Goal: Task Accomplishment & Management: Use online tool/utility

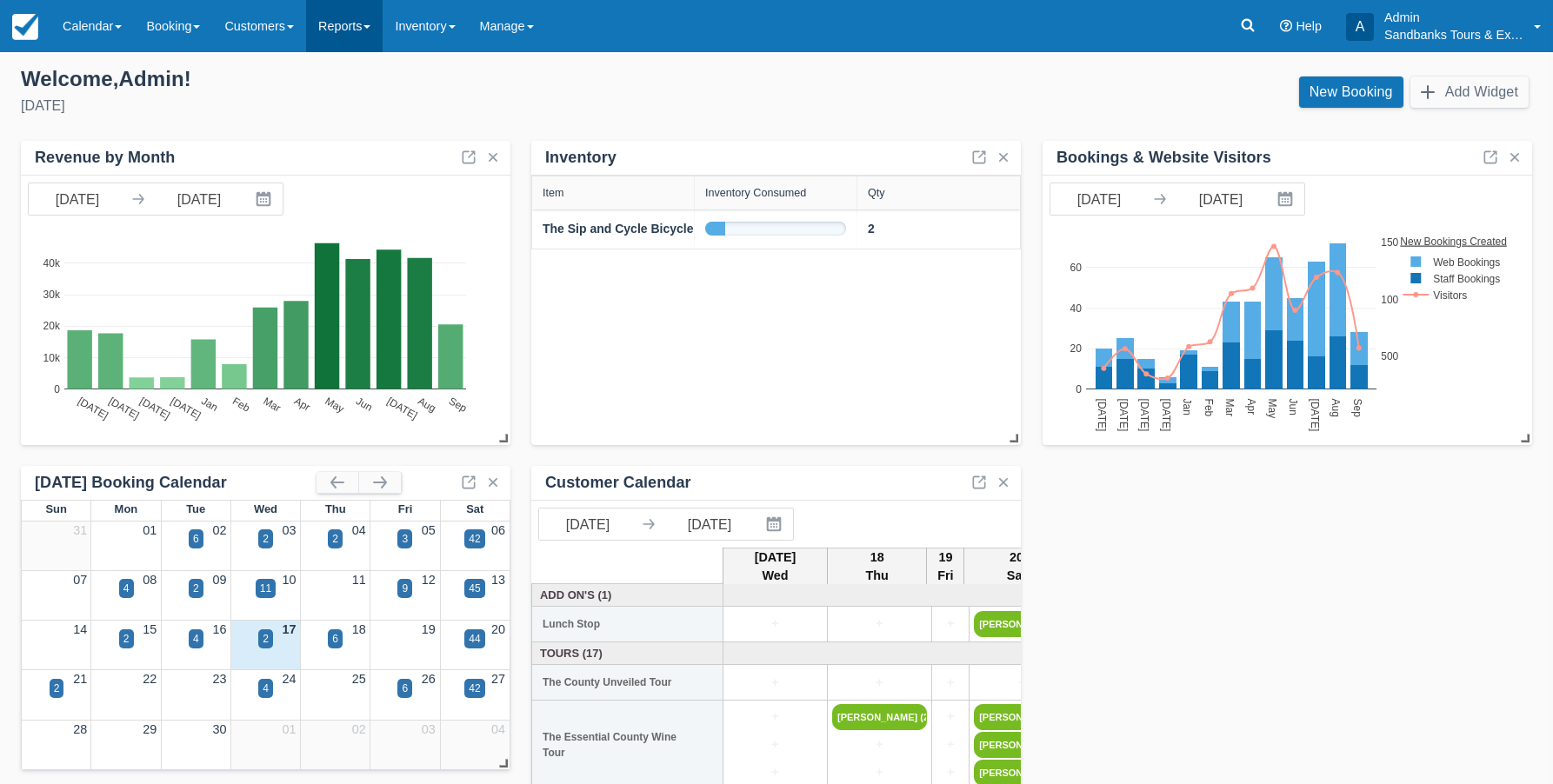
click at [360, 31] on link "Reports" at bounding box center [345, 26] width 76 height 53
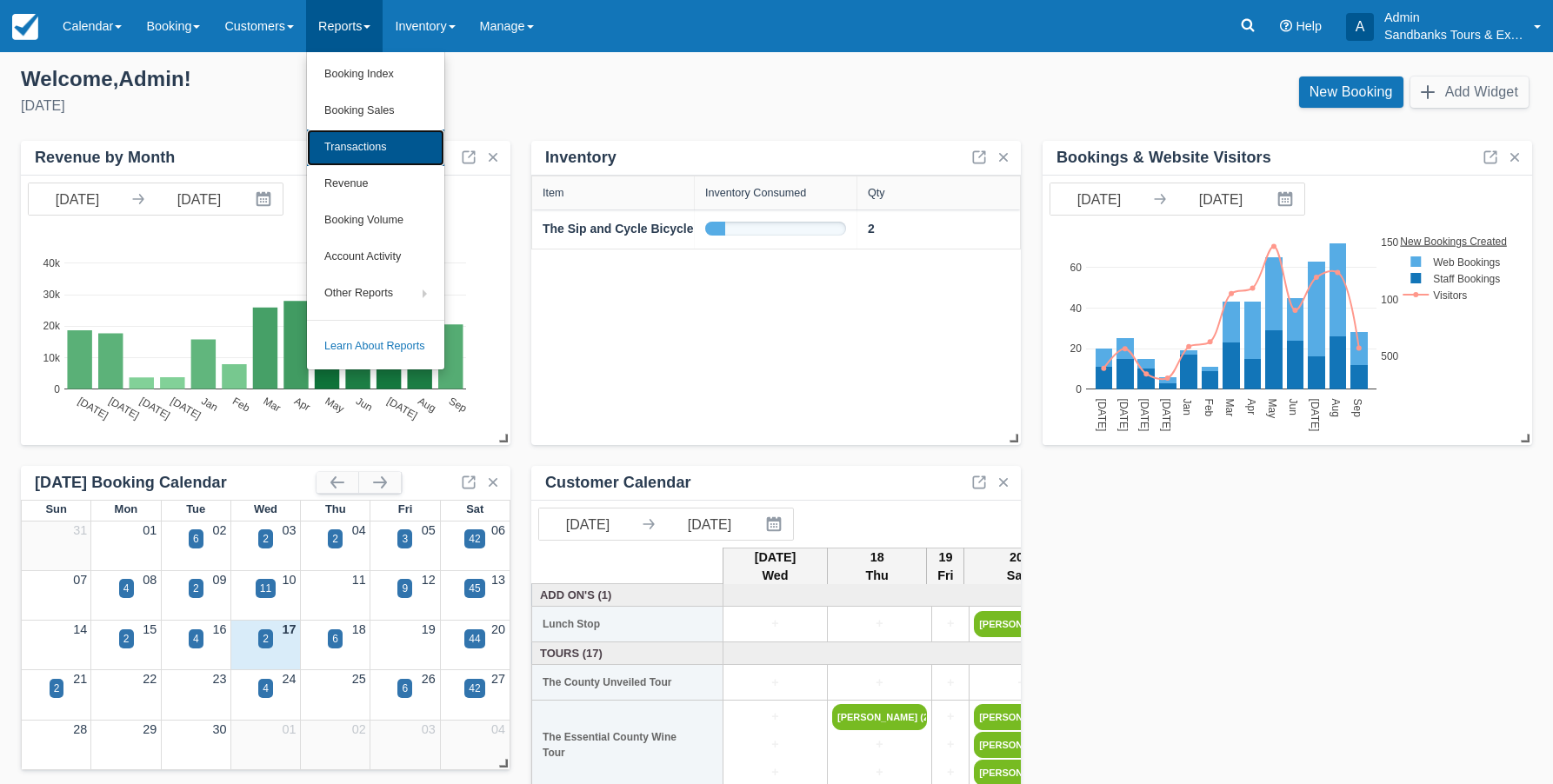
click at [349, 140] on link "Transactions" at bounding box center [375, 148] width 138 height 36
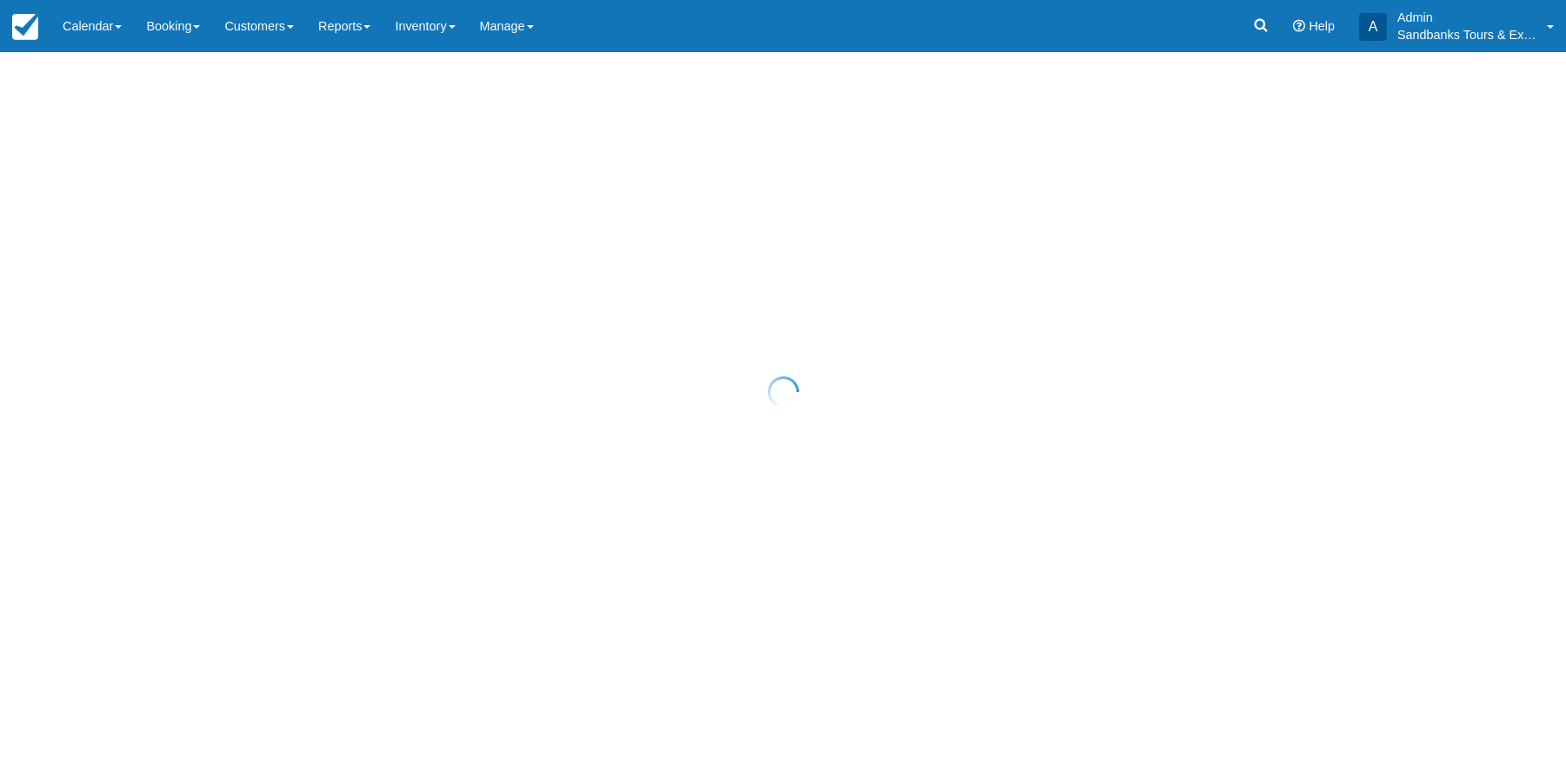
select select "10"
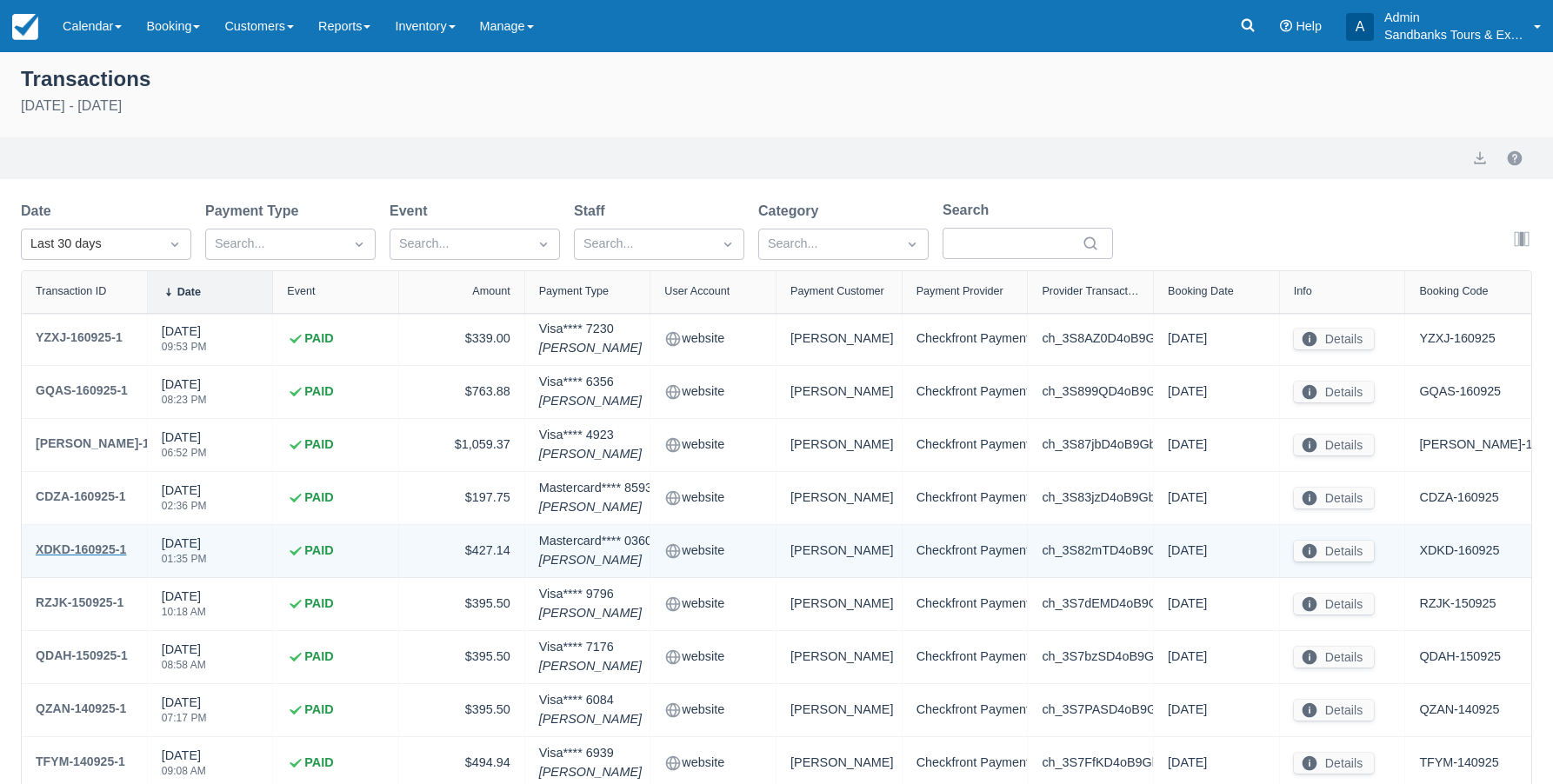
click at [95, 548] on div "XDKD-160925-1" at bounding box center [81, 548] width 91 height 21
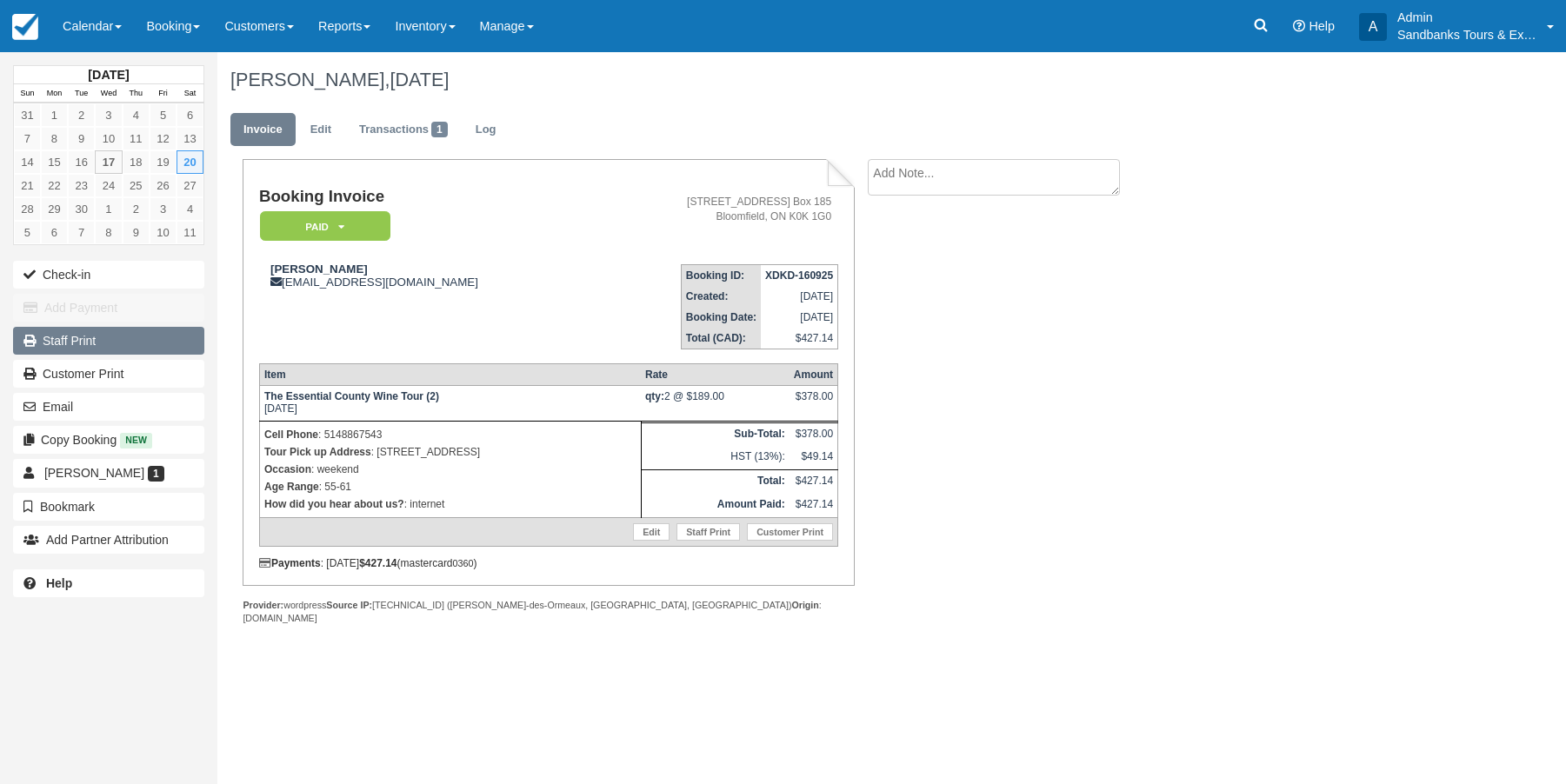
click at [74, 340] on link "Staff Print" at bounding box center [108, 341] width 191 height 28
click at [374, 28] on link "Reports" at bounding box center [345, 26] width 76 height 53
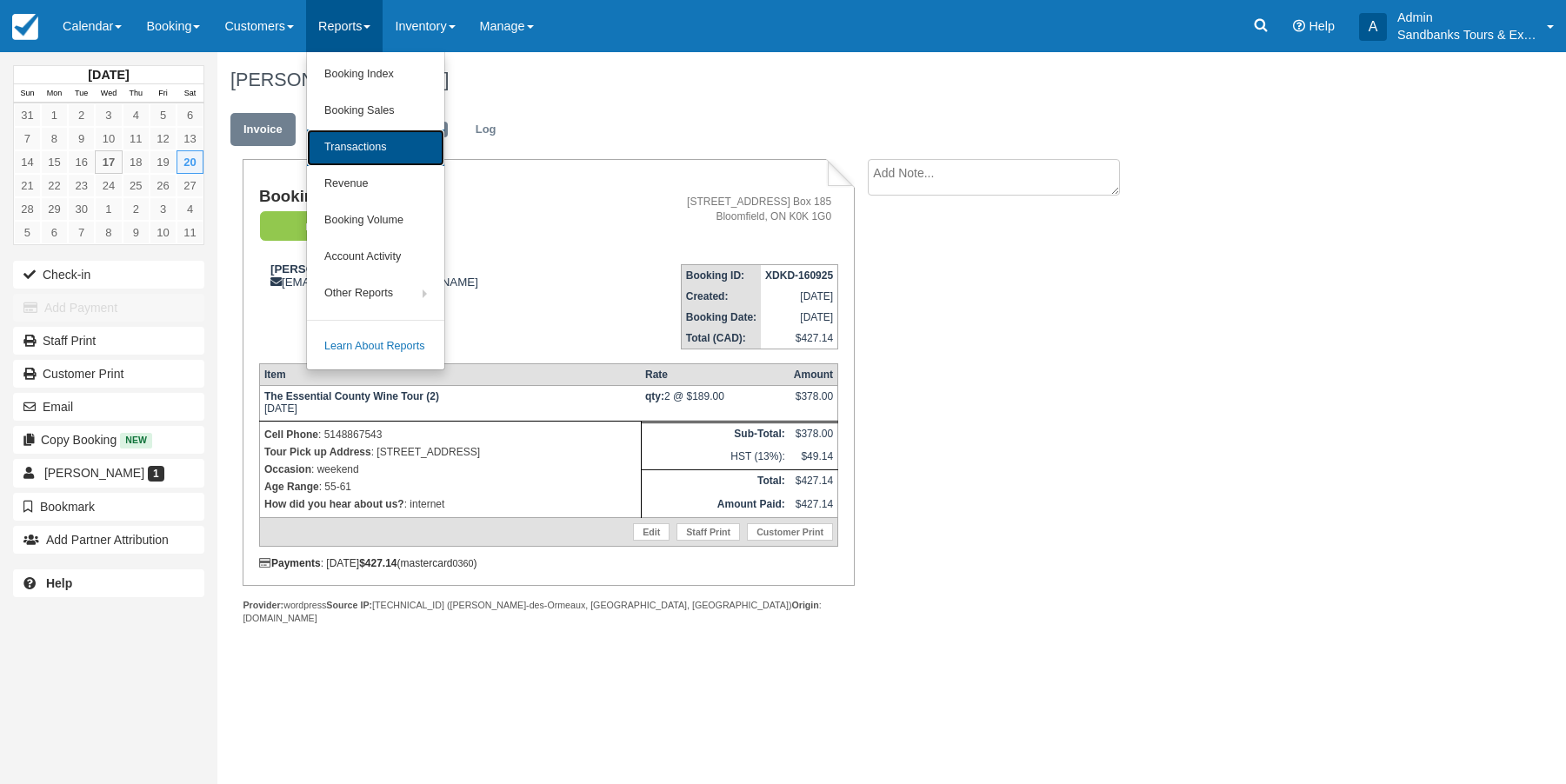
click at [363, 153] on link "Transactions" at bounding box center [375, 148] width 138 height 36
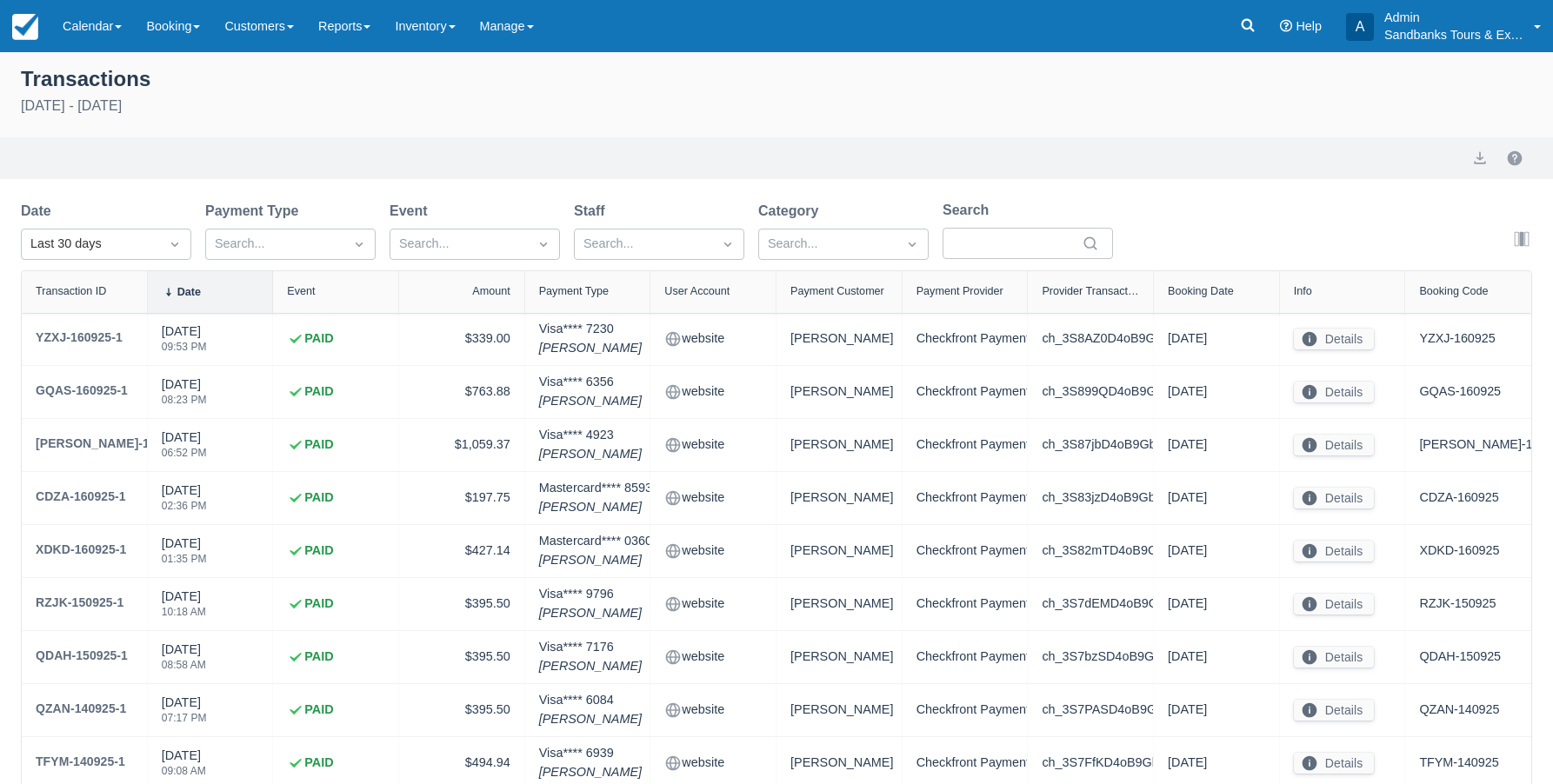
select select "10"
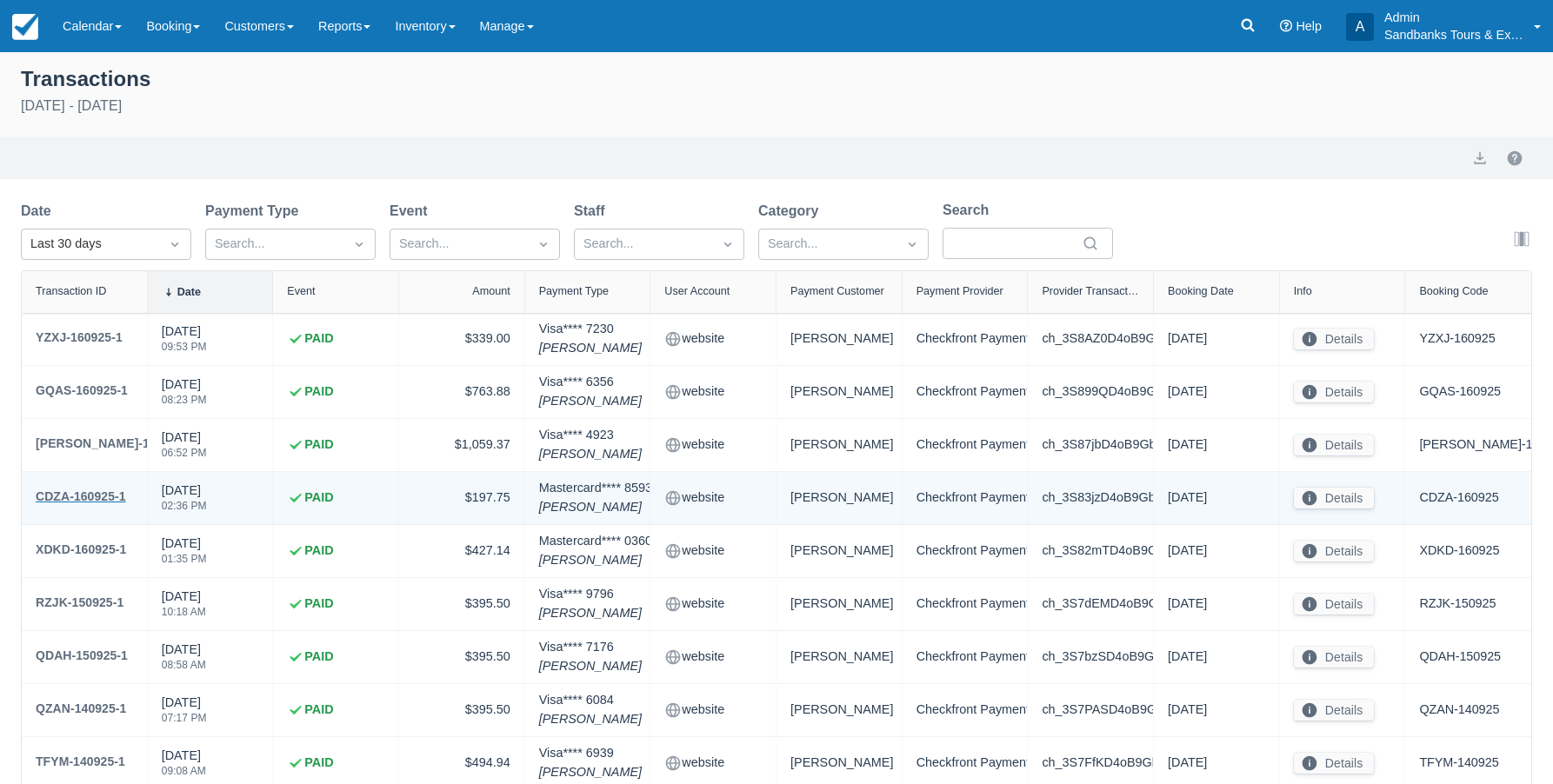
click at [104, 495] on div "CDZA-160925-1" at bounding box center [81, 496] width 91 height 21
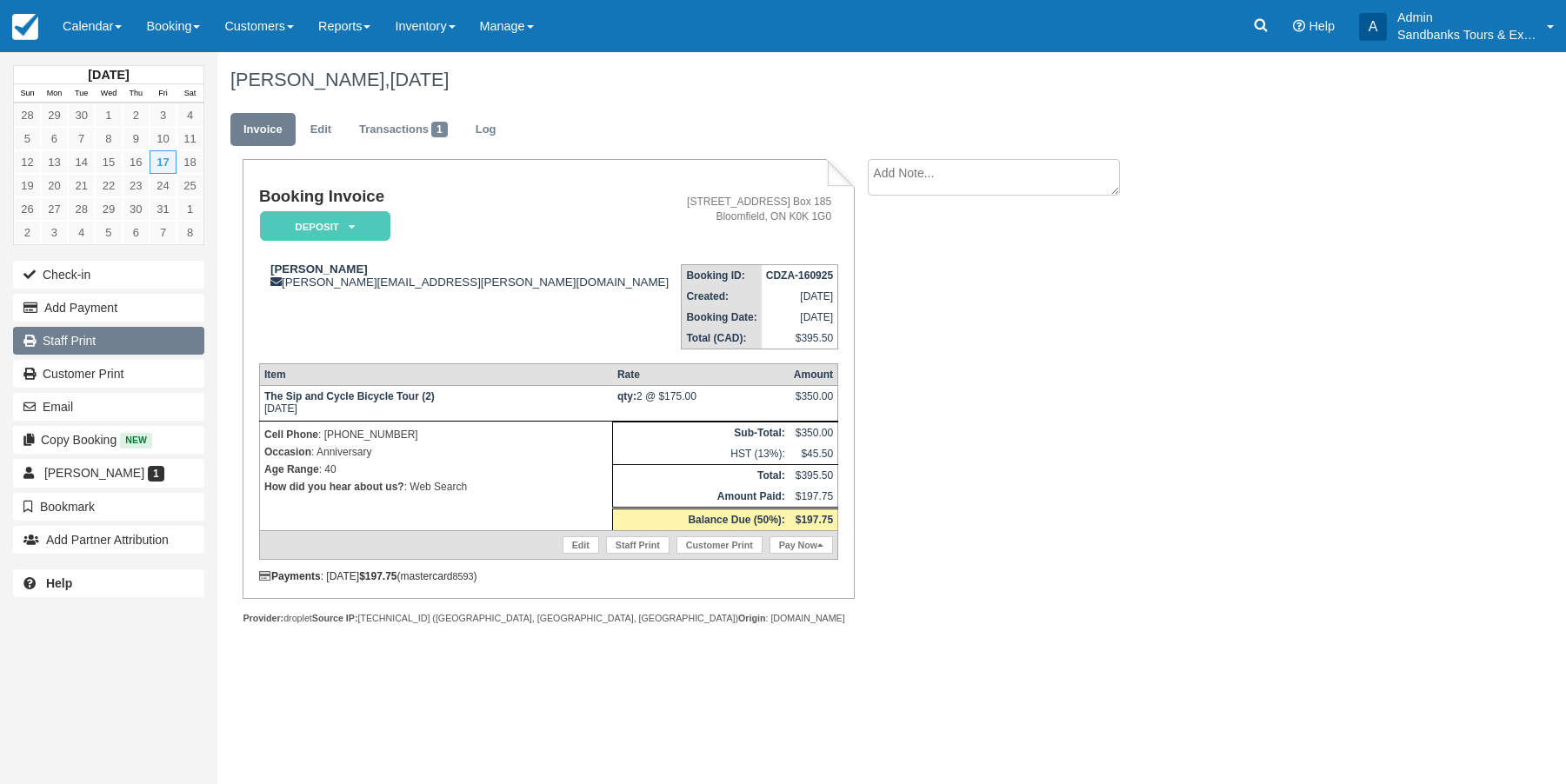
click at [98, 342] on link "Staff Print" at bounding box center [108, 341] width 191 height 28
click at [372, 31] on link "Reports" at bounding box center [345, 26] width 76 height 53
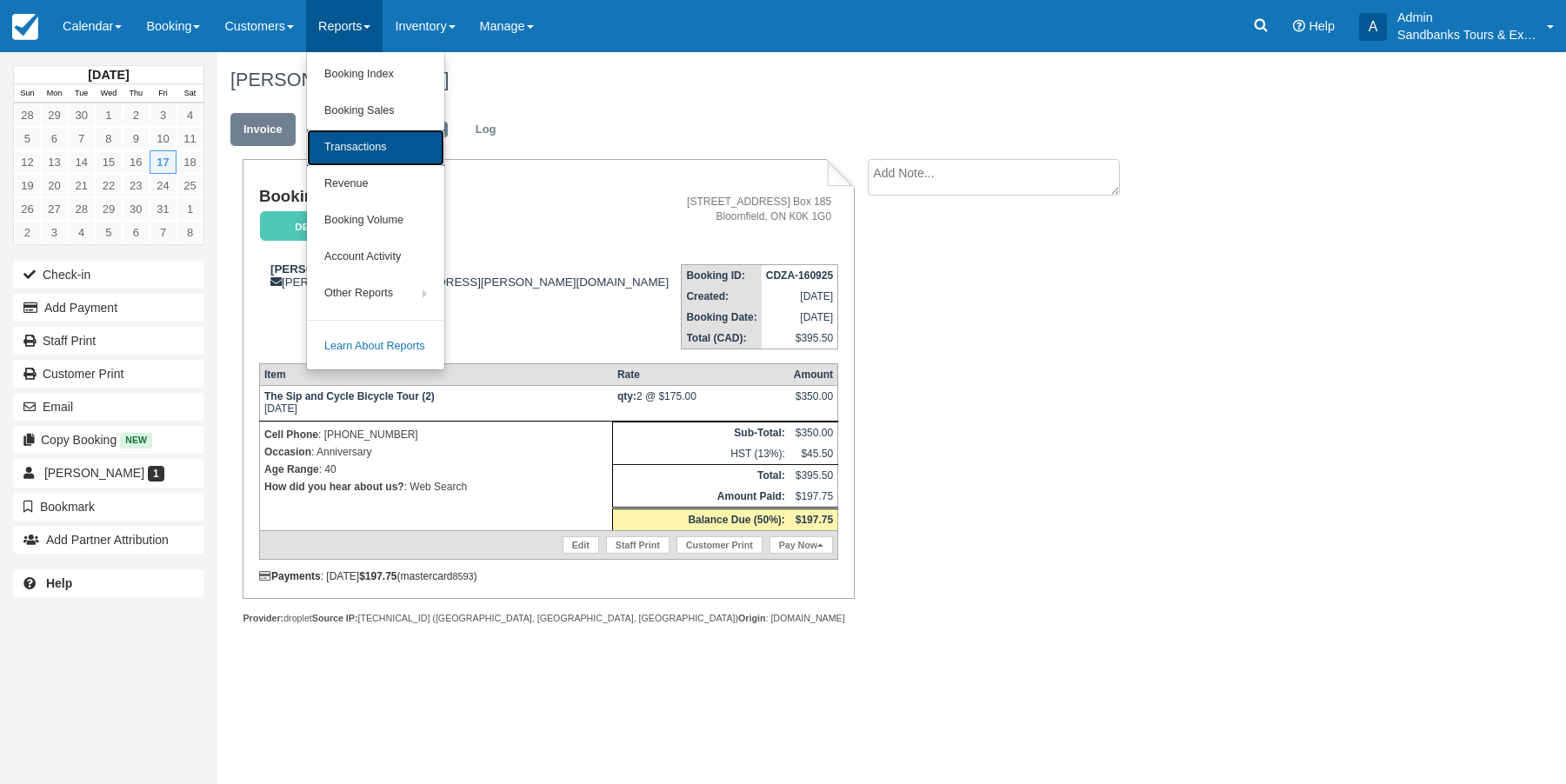
click at [364, 140] on link "Transactions" at bounding box center [375, 148] width 138 height 36
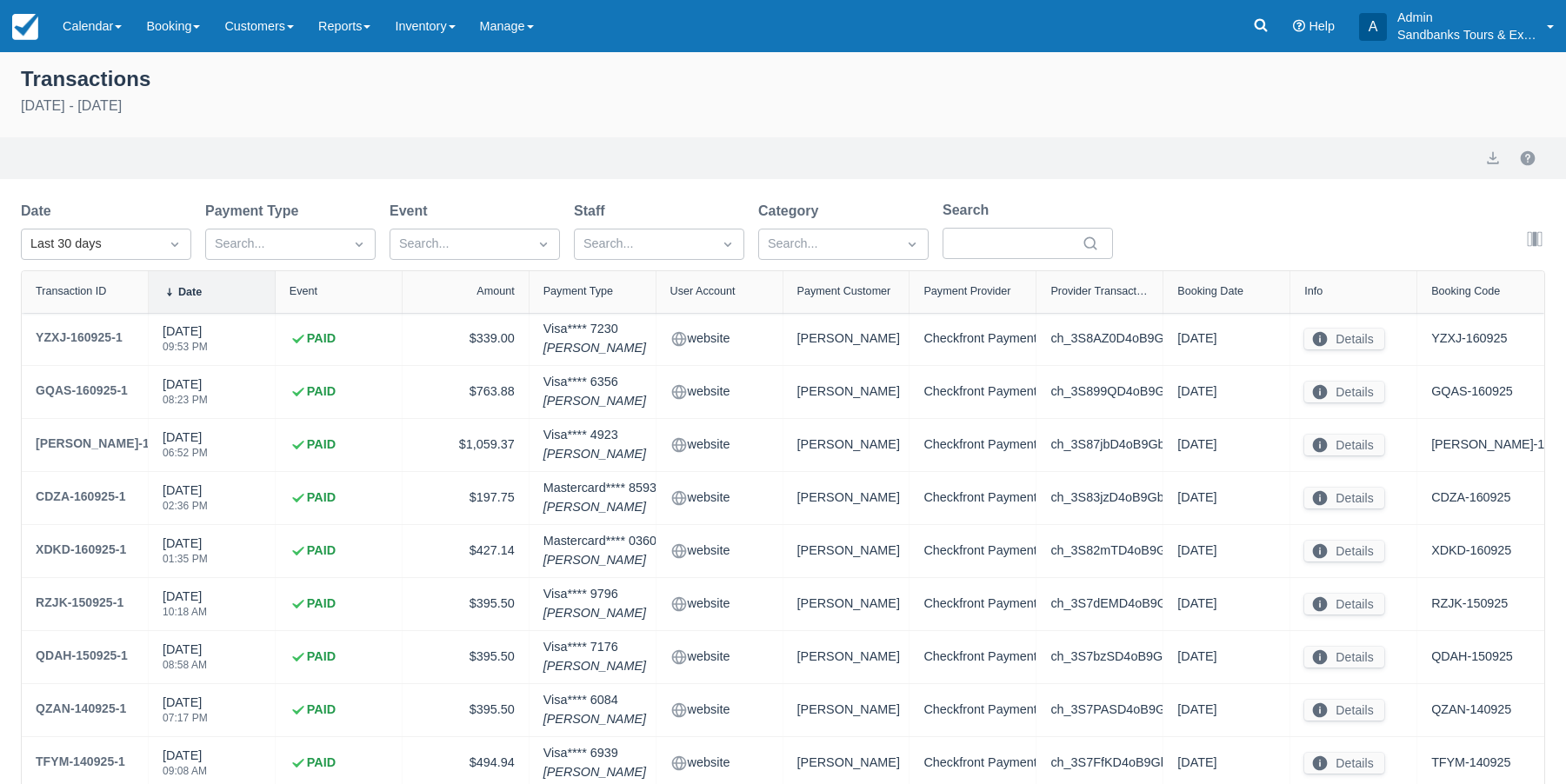
select select "10"
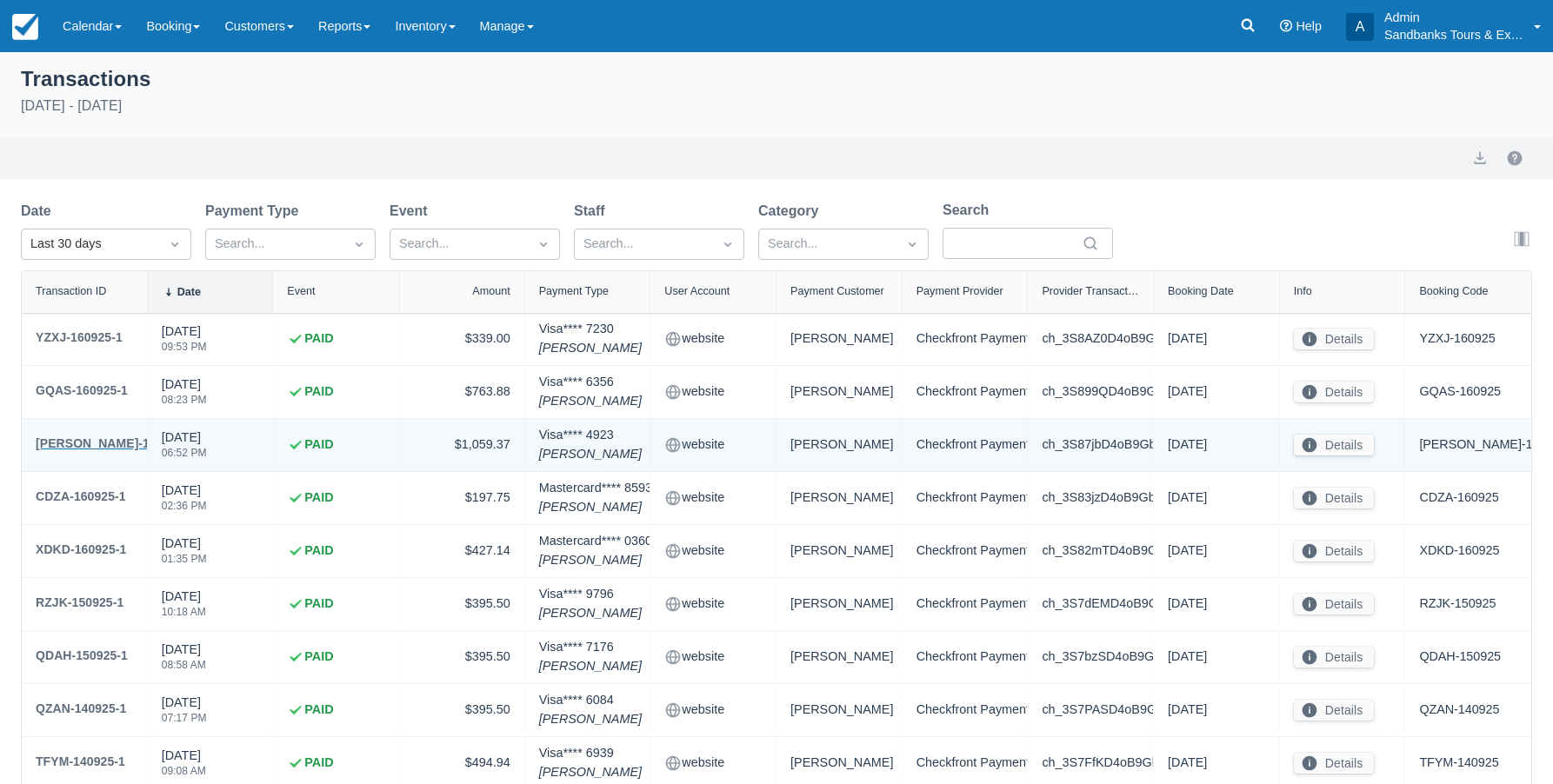
click at [97, 441] on div "[PERSON_NAME]-160925-1" at bounding box center [114, 443] width 159 height 21
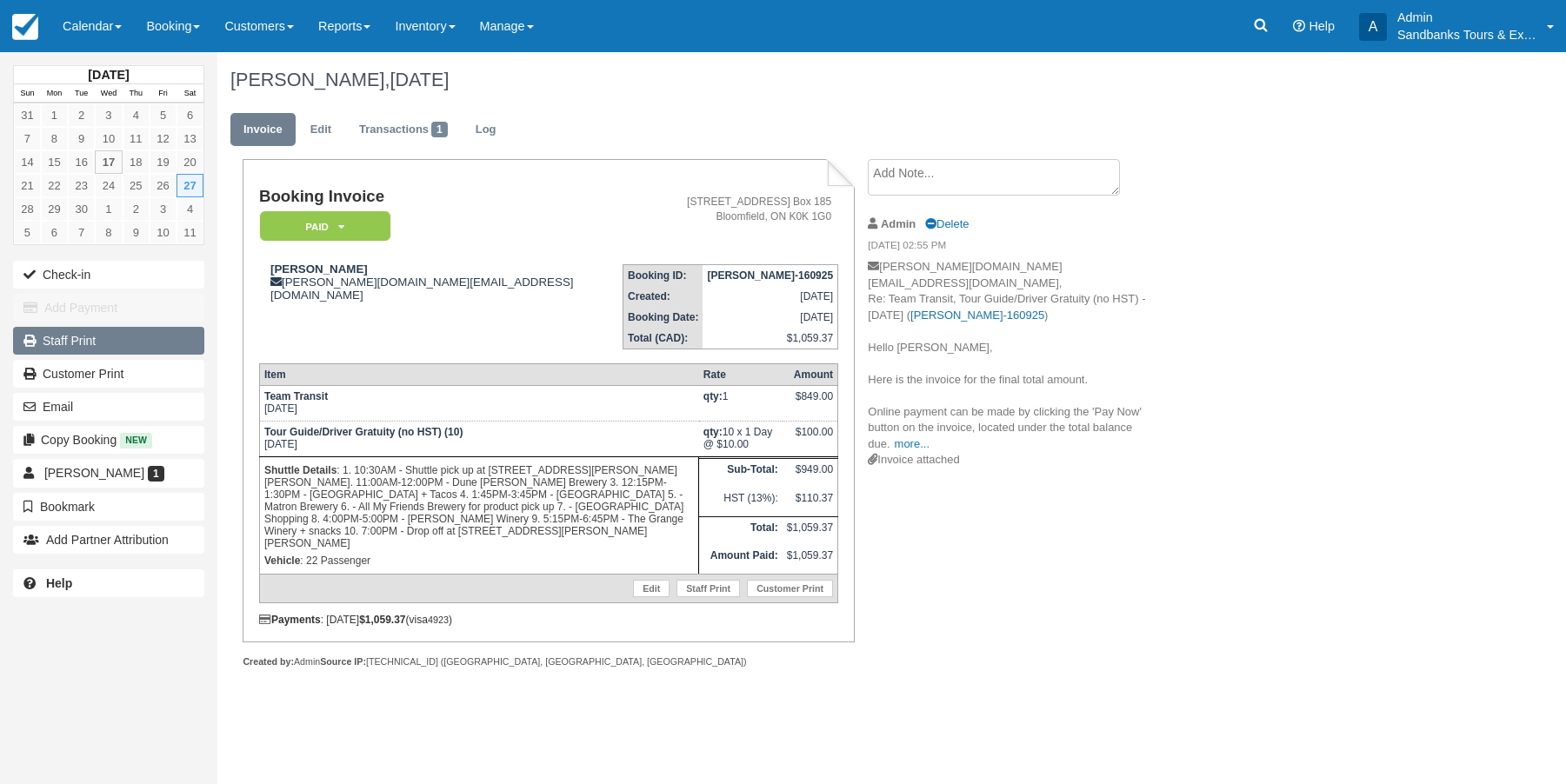
click at [85, 343] on link "Staff Print" at bounding box center [108, 341] width 191 height 28
click at [374, 24] on link "Reports" at bounding box center [345, 26] width 76 height 53
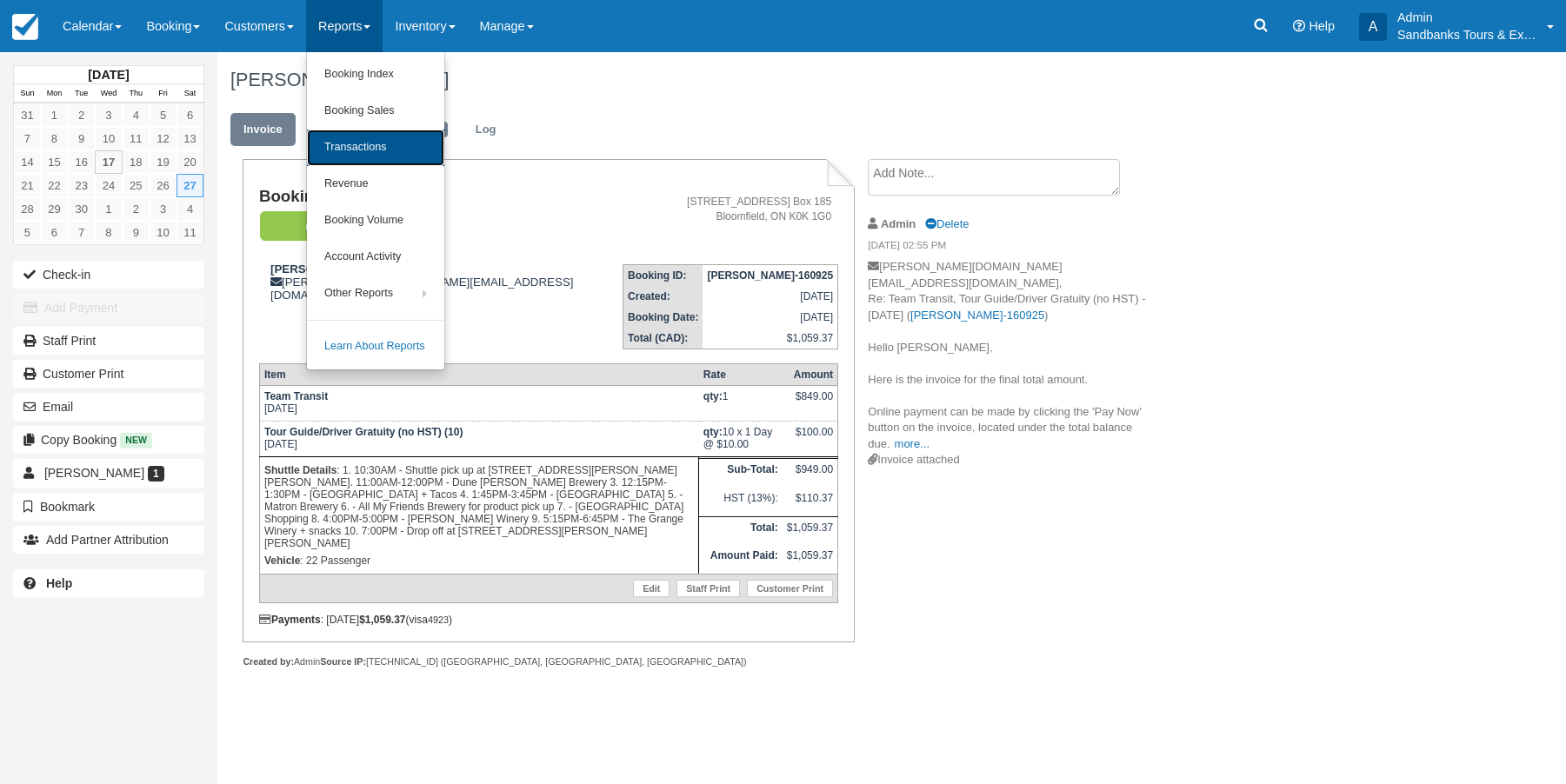
click at [351, 146] on link "Transactions" at bounding box center [375, 148] width 138 height 36
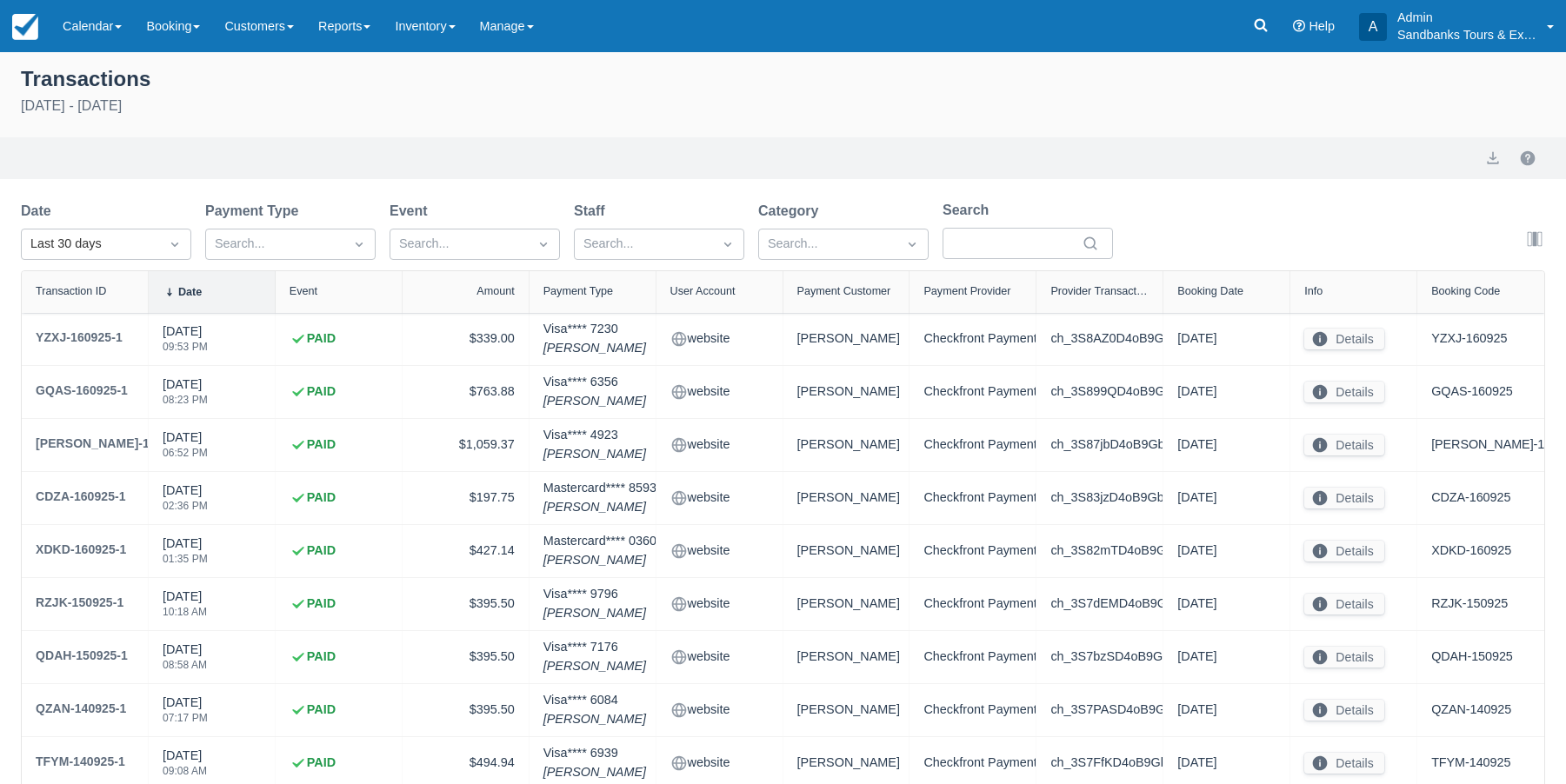
select select "10"
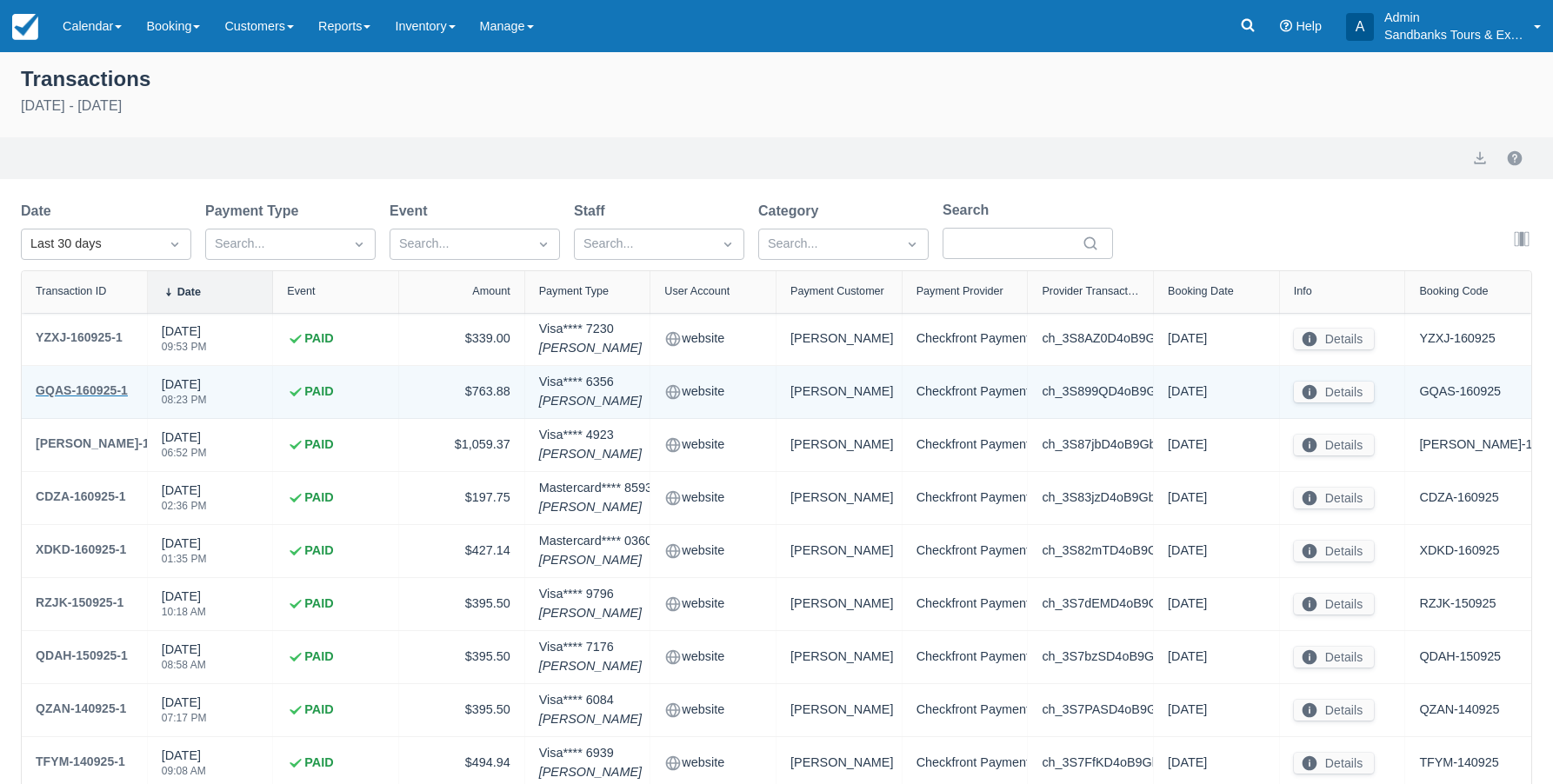
click at [65, 388] on div "GQAS-160925-1" at bounding box center [82, 390] width 92 height 21
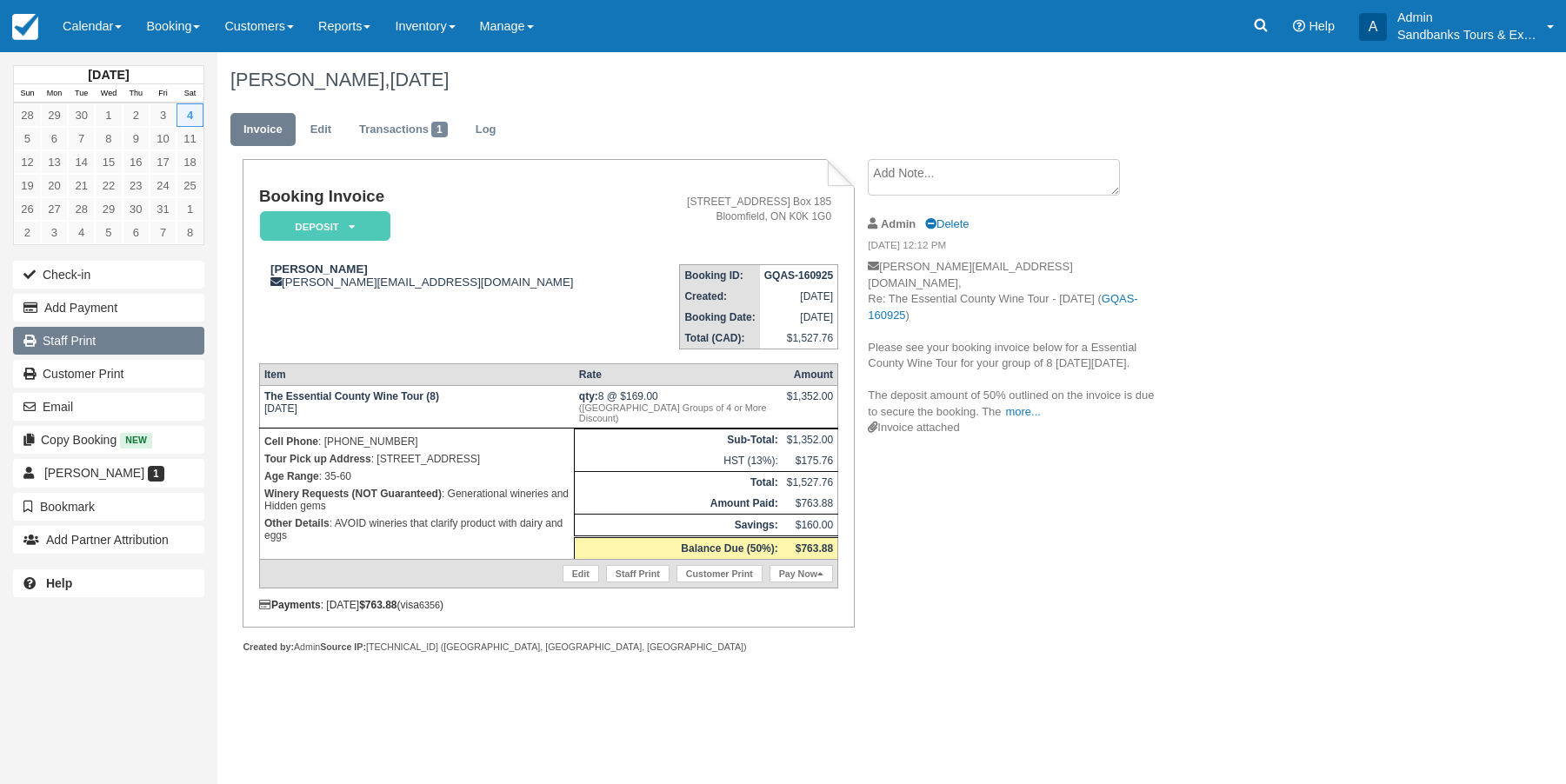
click at [84, 339] on link "Staff Print" at bounding box center [108, 341] width 191 height 28
click at [379, 31] on link "Reports" at bounding box center [345, 26] width 76 height 53
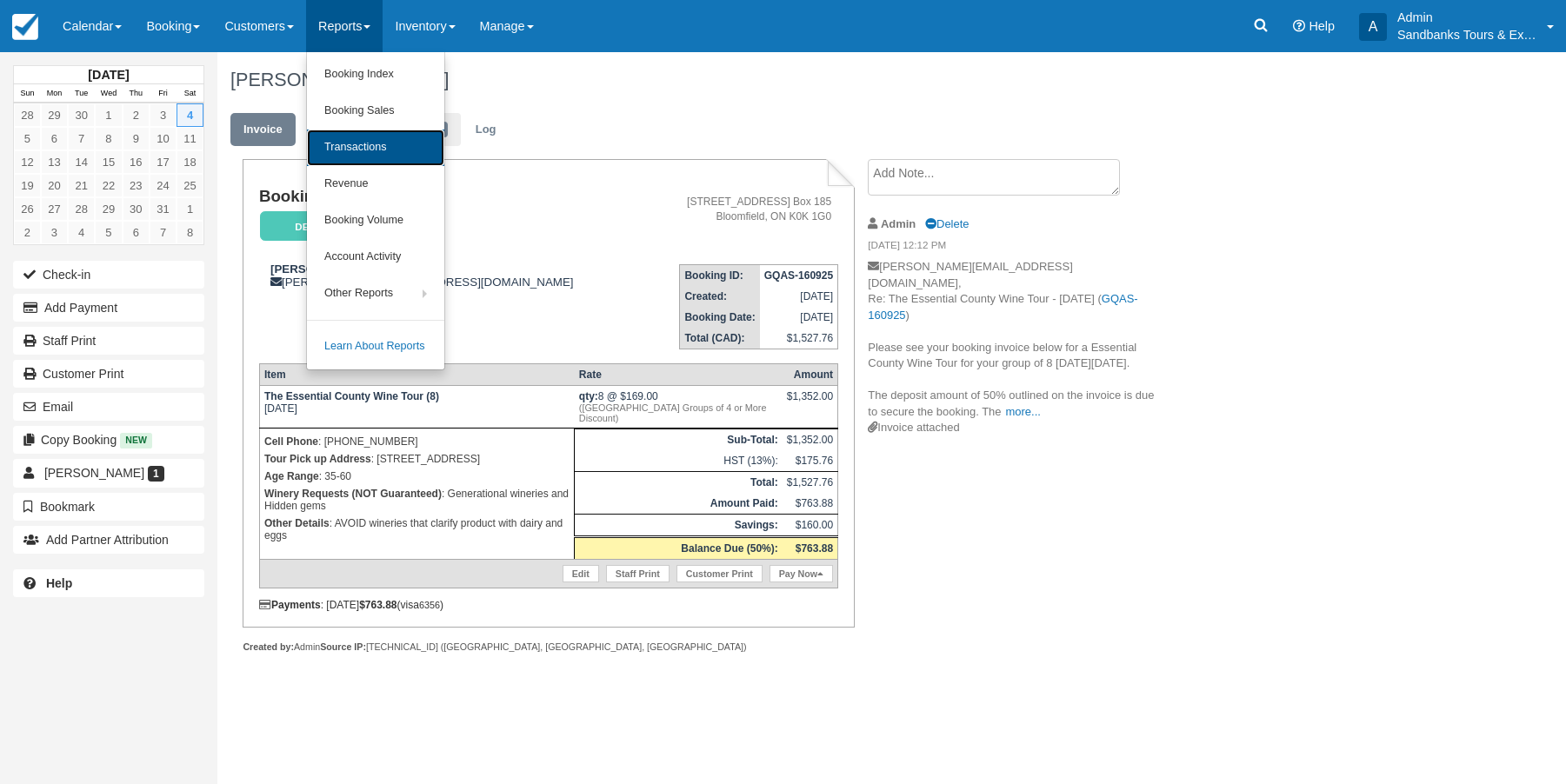
click at [386, 144] on link "Transactions" at bounding box center [375, 148] width 138 height 36
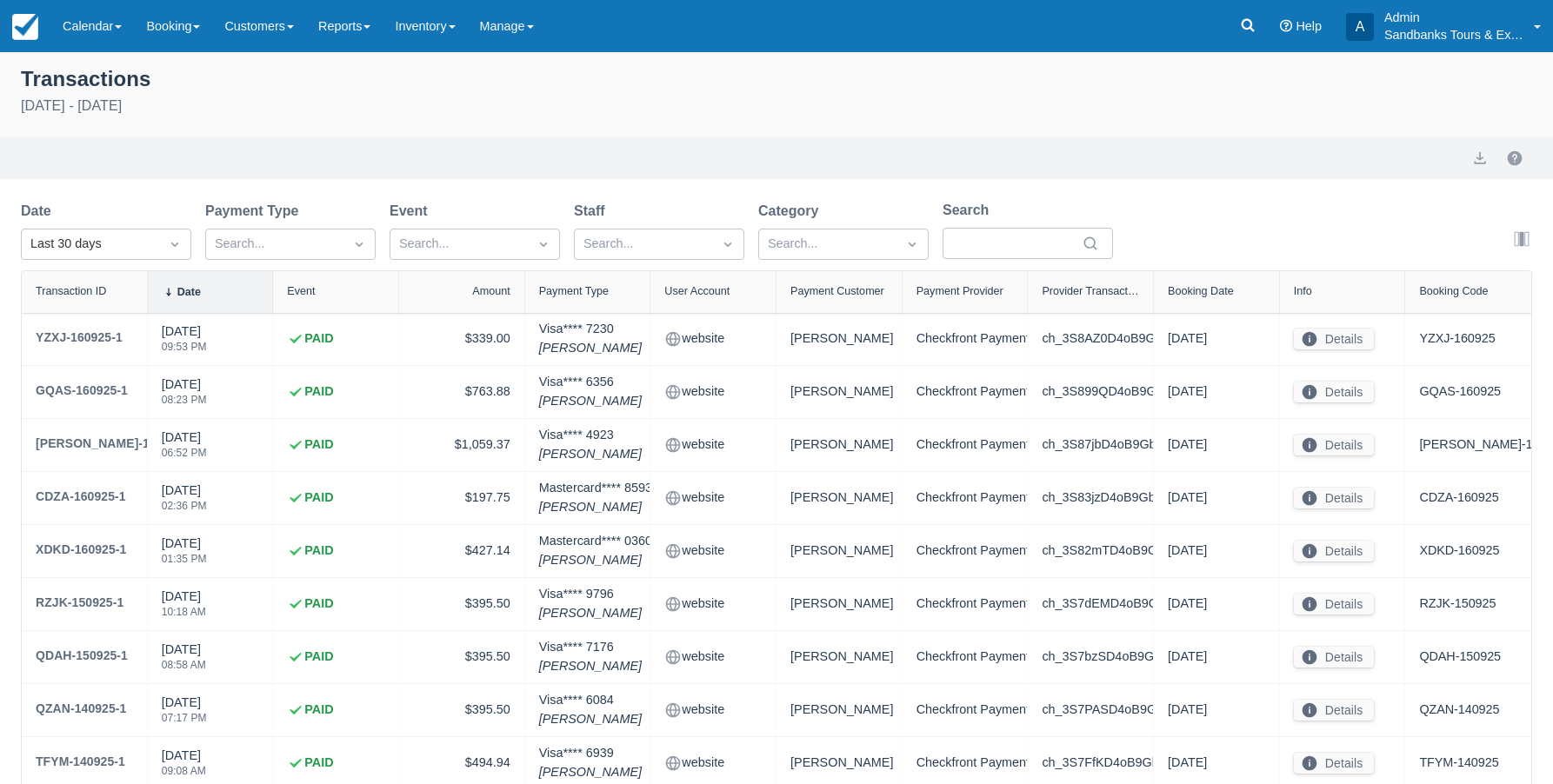
select select "10"
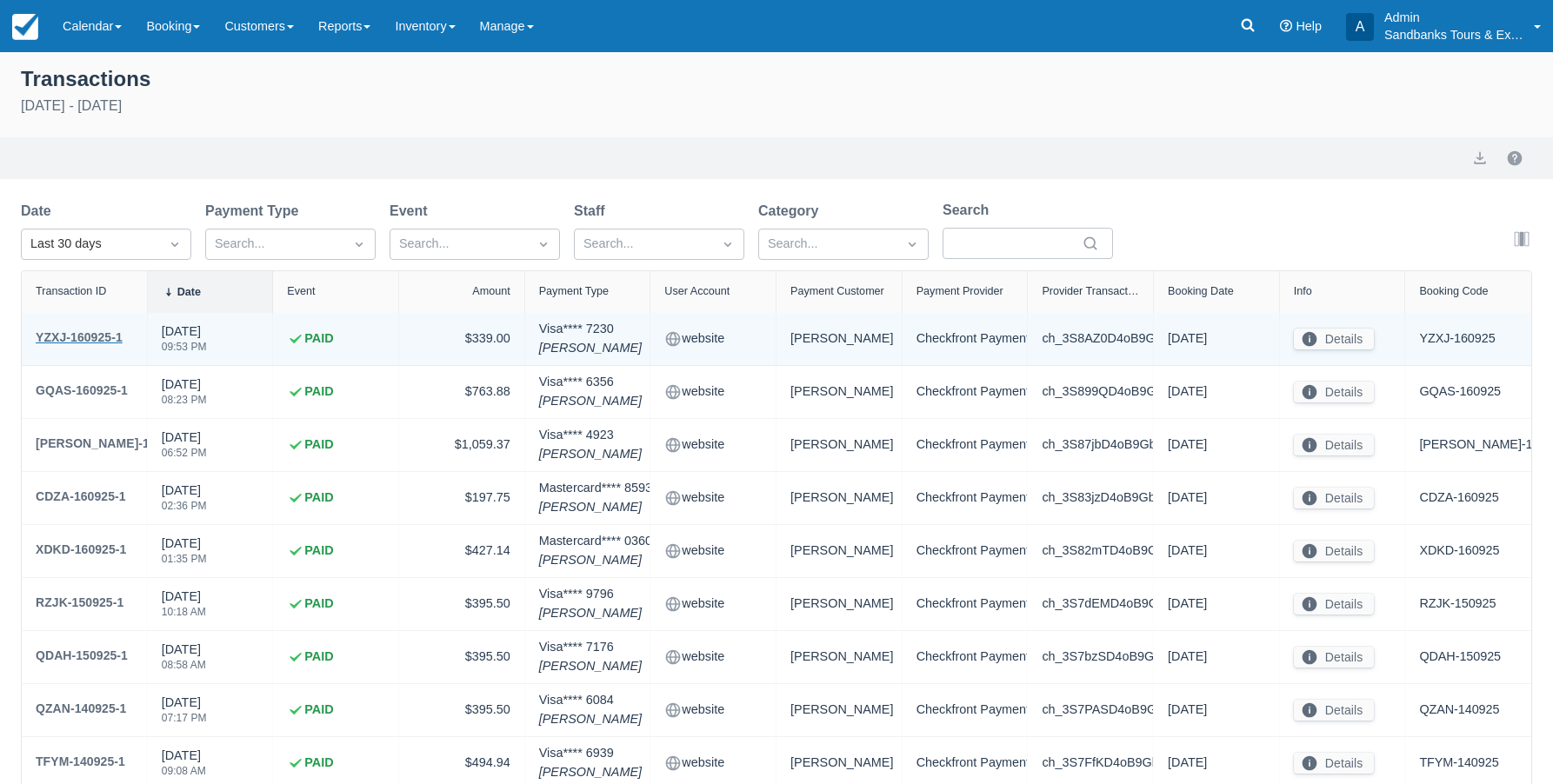
click at [98, 334] on div "YZXJ-160925-1" at bounding box center [79, 337] width 87 height 21
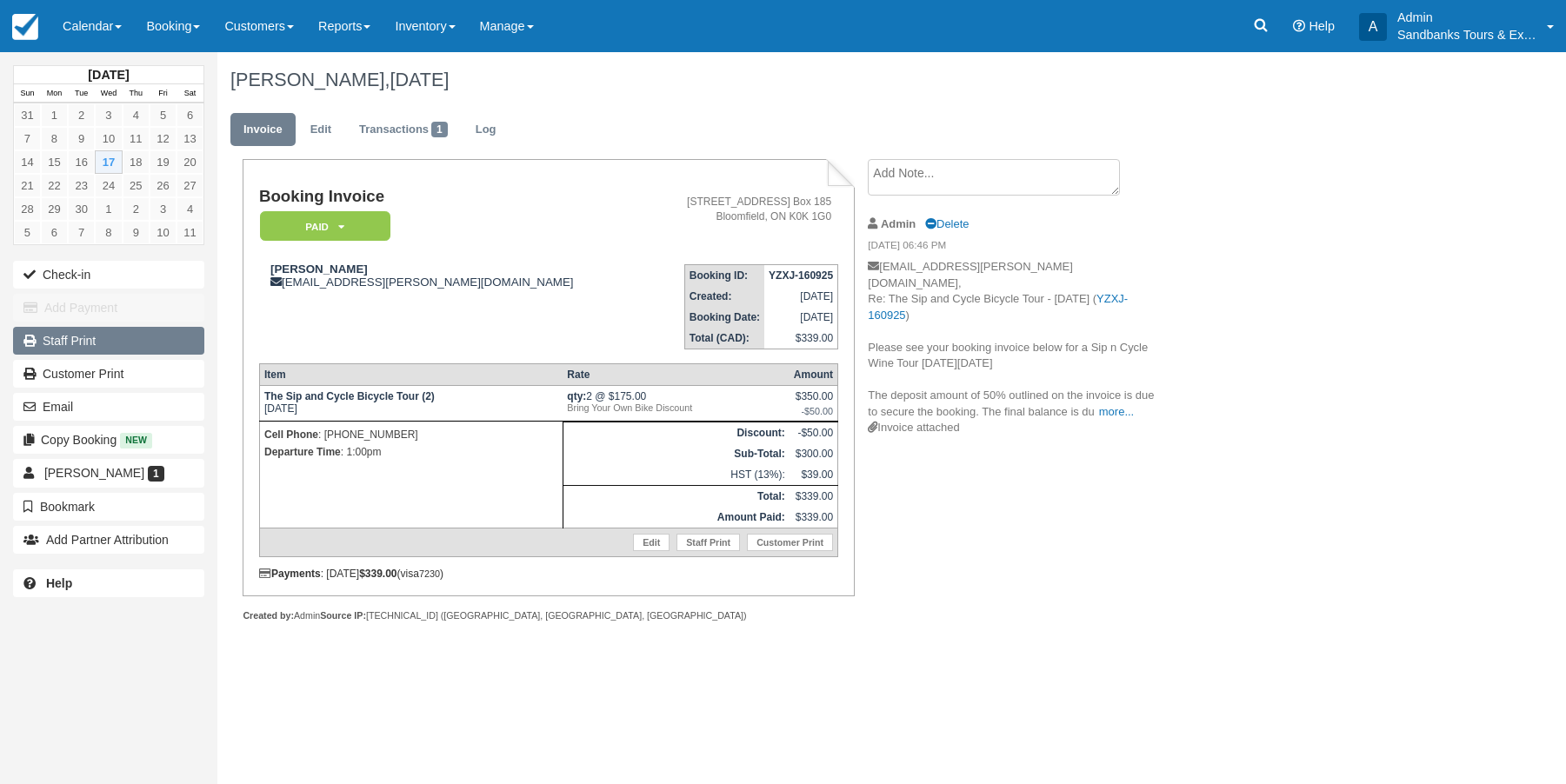
click at [82, 342] on link "Staff Print" at bounding box center [108, 341] width 191 height 28
click at [369, 24] on link "Reports" at bounding box center [345, 26] width 76 height 53
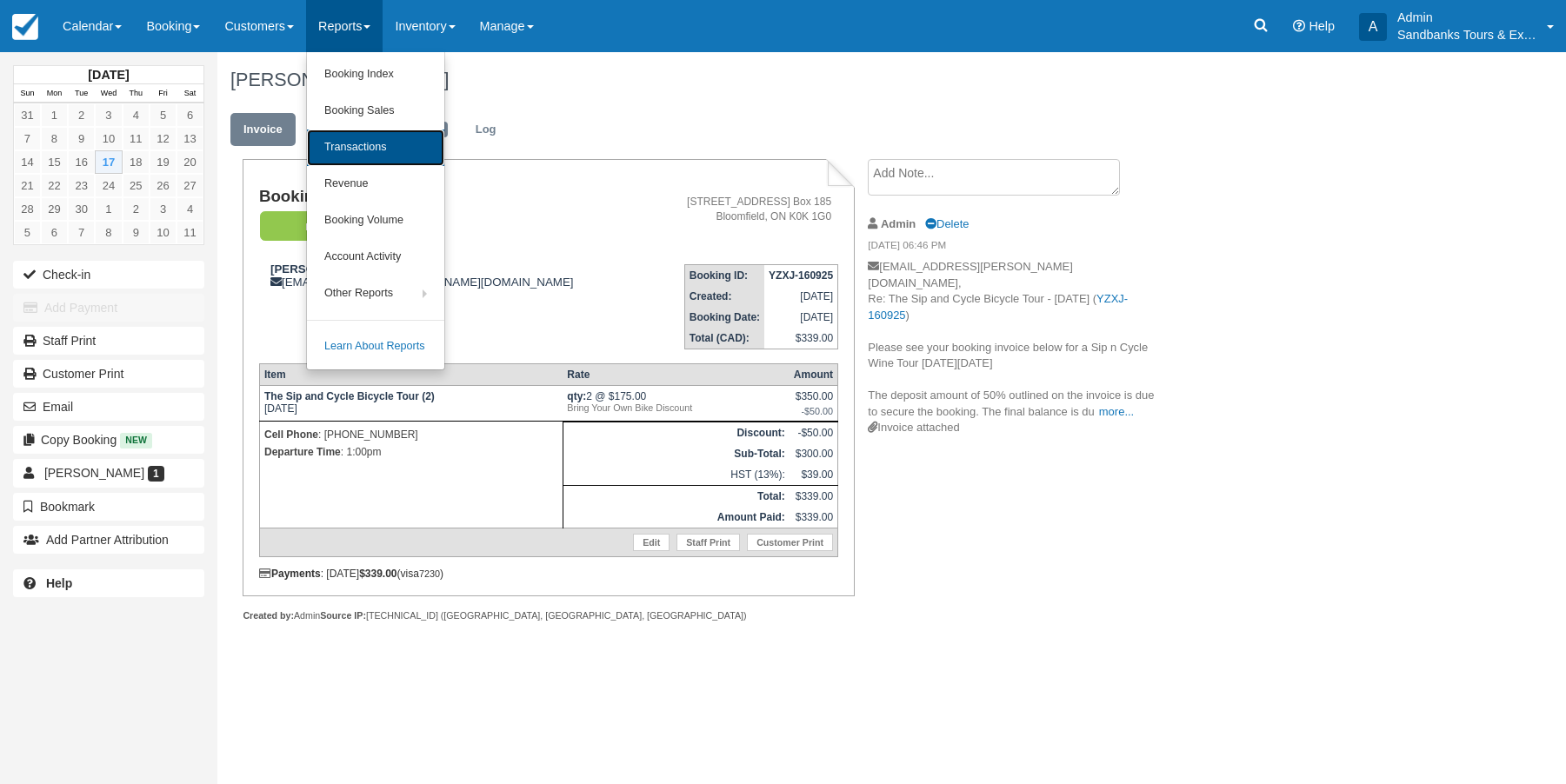
click at [365, 143] on link "Transactions" at bounding box center [375, 148] width 138 height 36
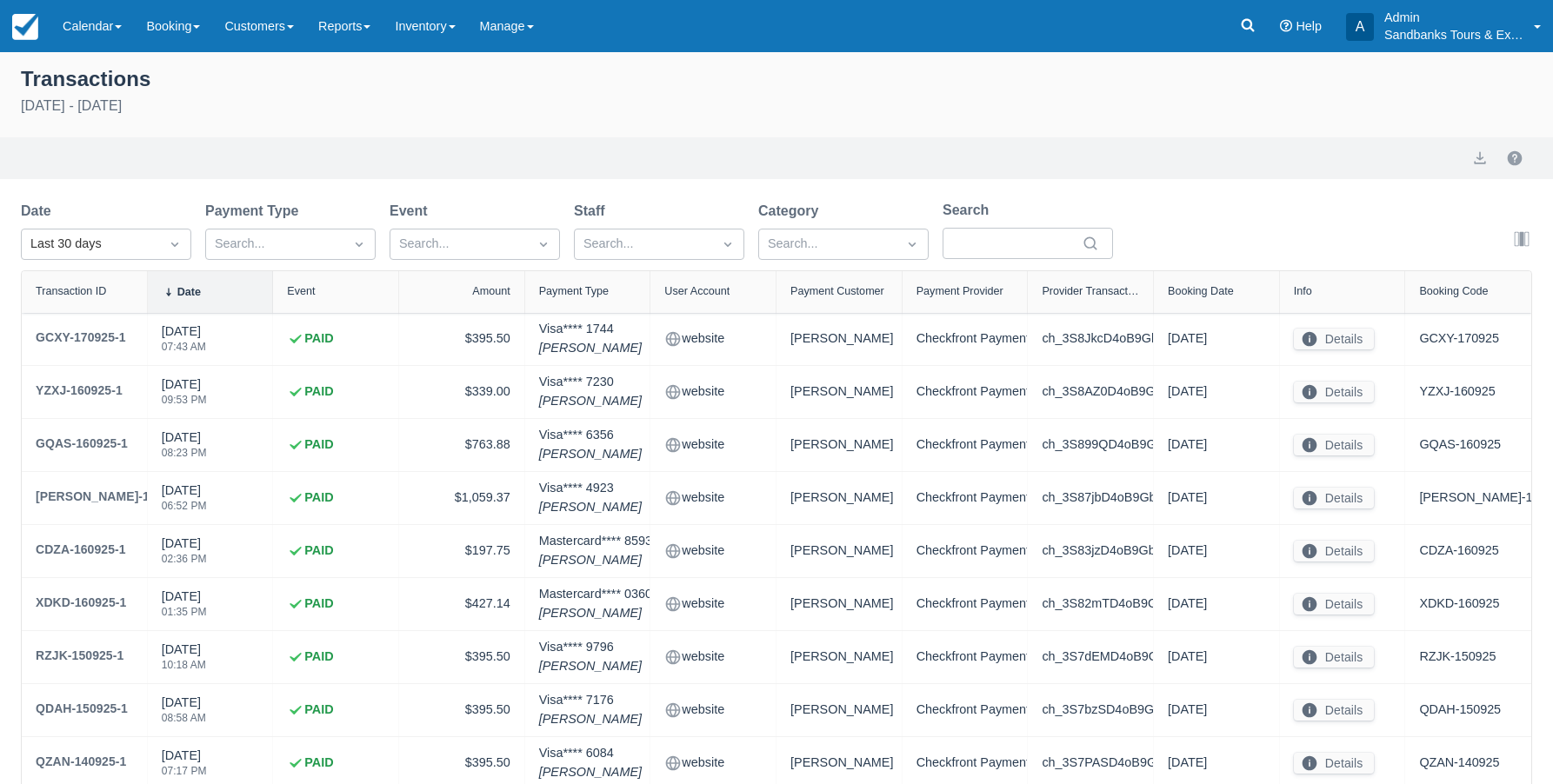
select select "10"
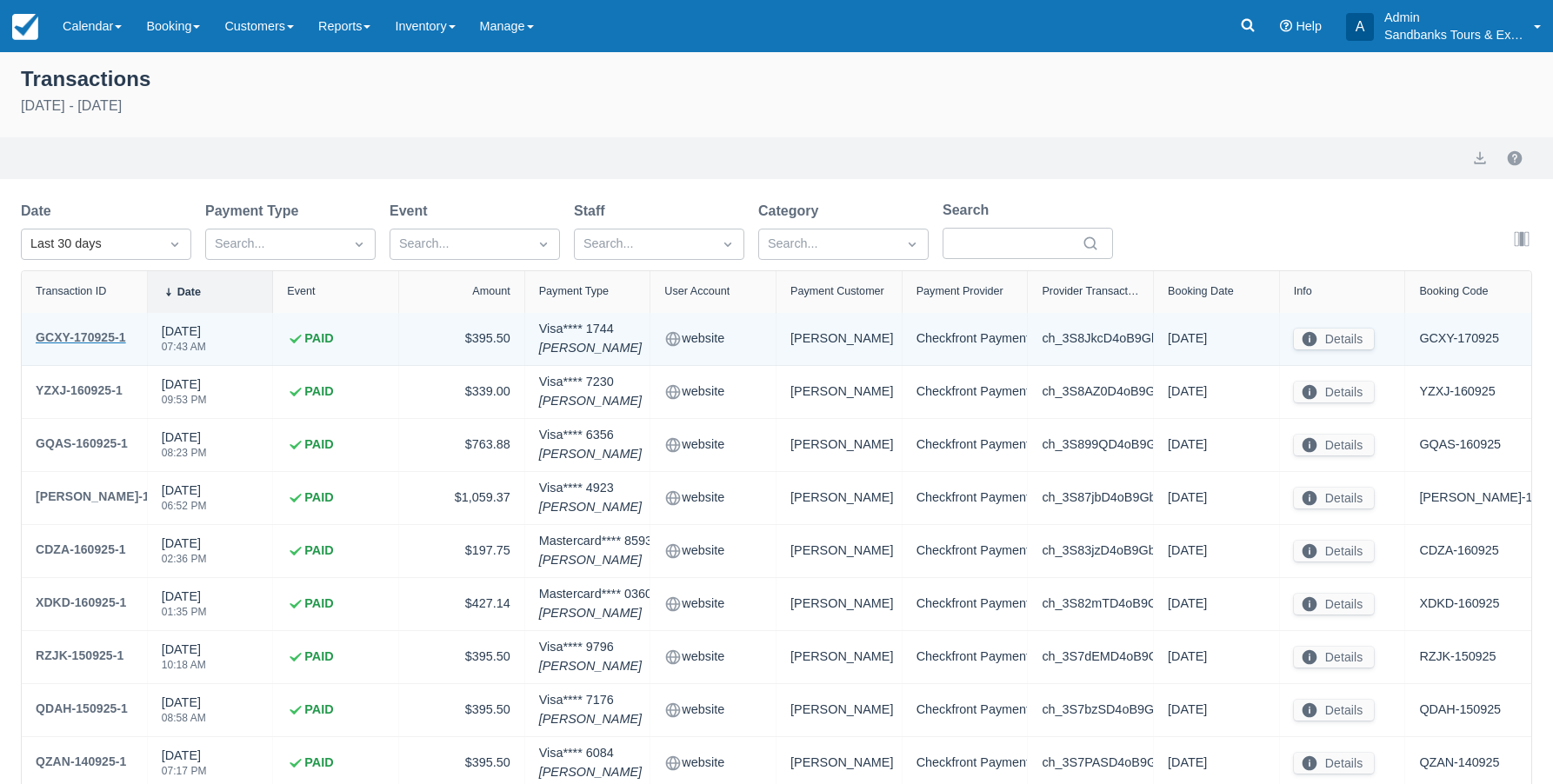
click at [97, 337] on div "GCXY-170925-1" at bounding box center [81, 337] width 91 height 21
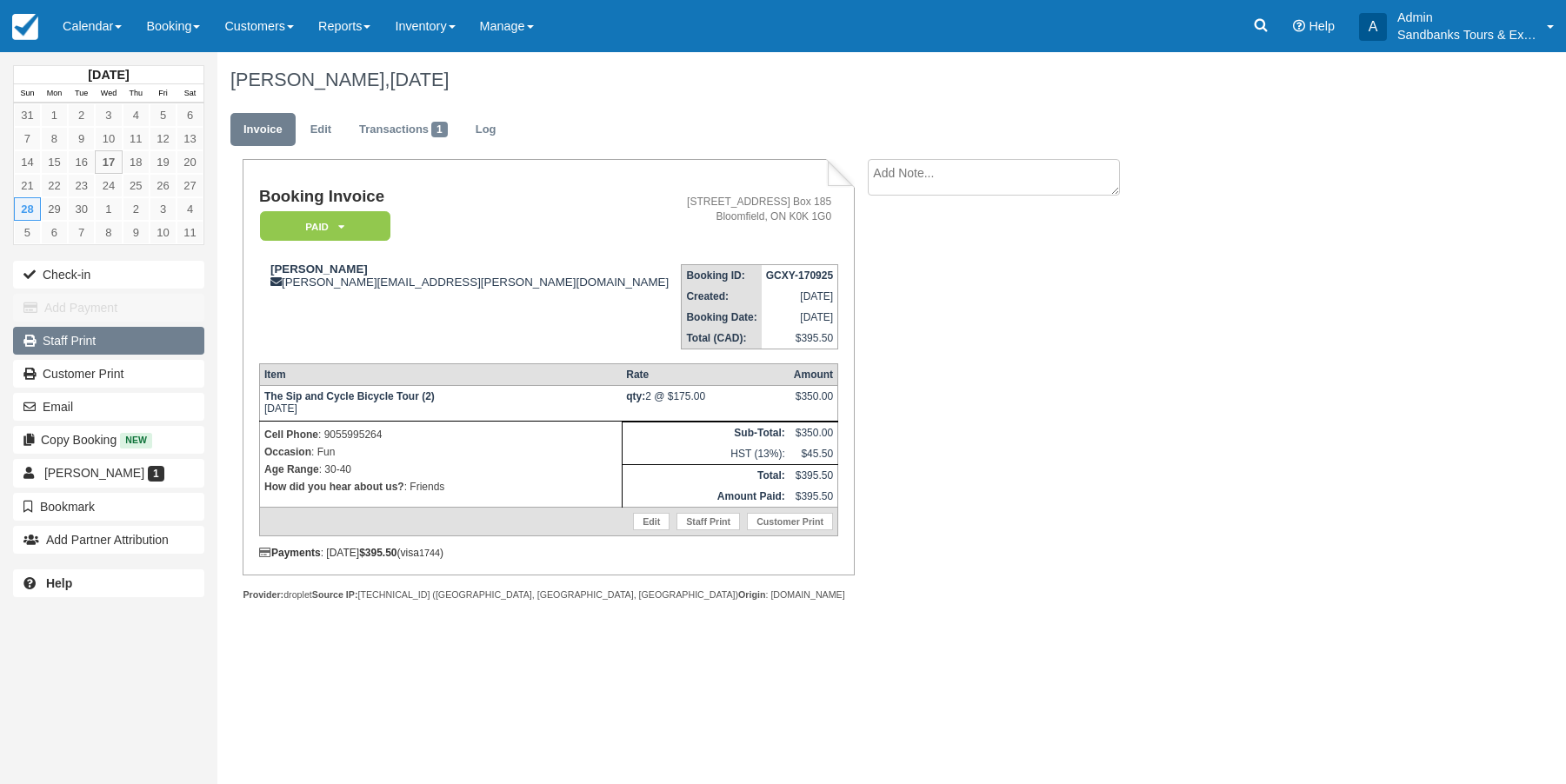
click at [95, 341] on link "Staff Print" at bounding box center [108, 341] width 191 height 28
